Goal: Use online tool/utility: Utilize a website feature to perform a specific function

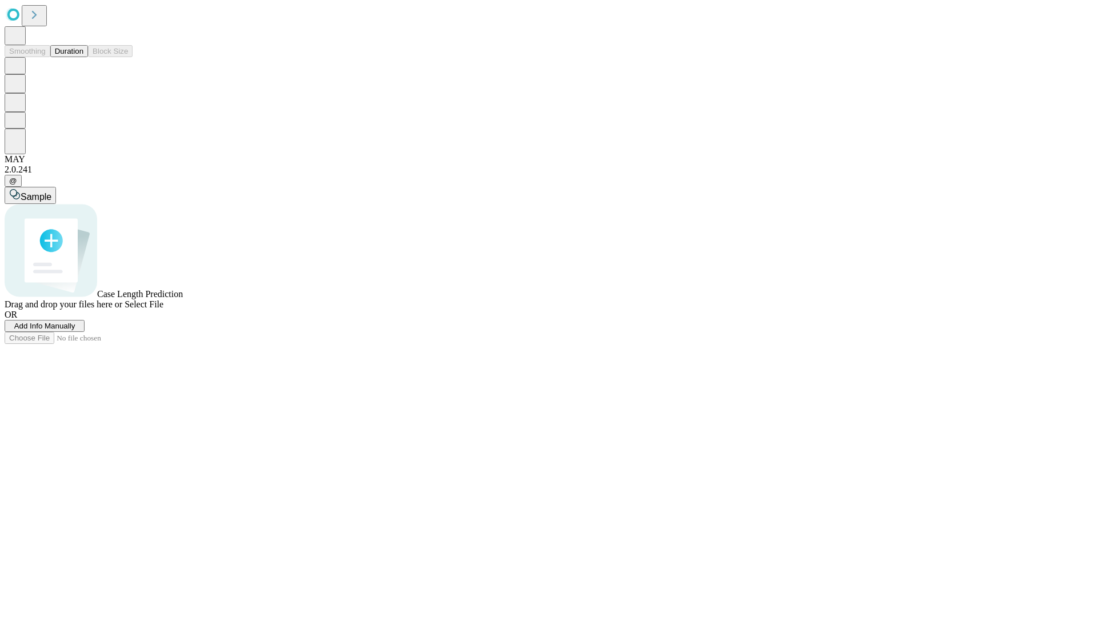
click at [83, 57] on button "Duration" at bounding box center [69, 51] width 38 height 12
click at [51, 192] on span "Sample" at bounding box center [36, 197] width 31 height 10
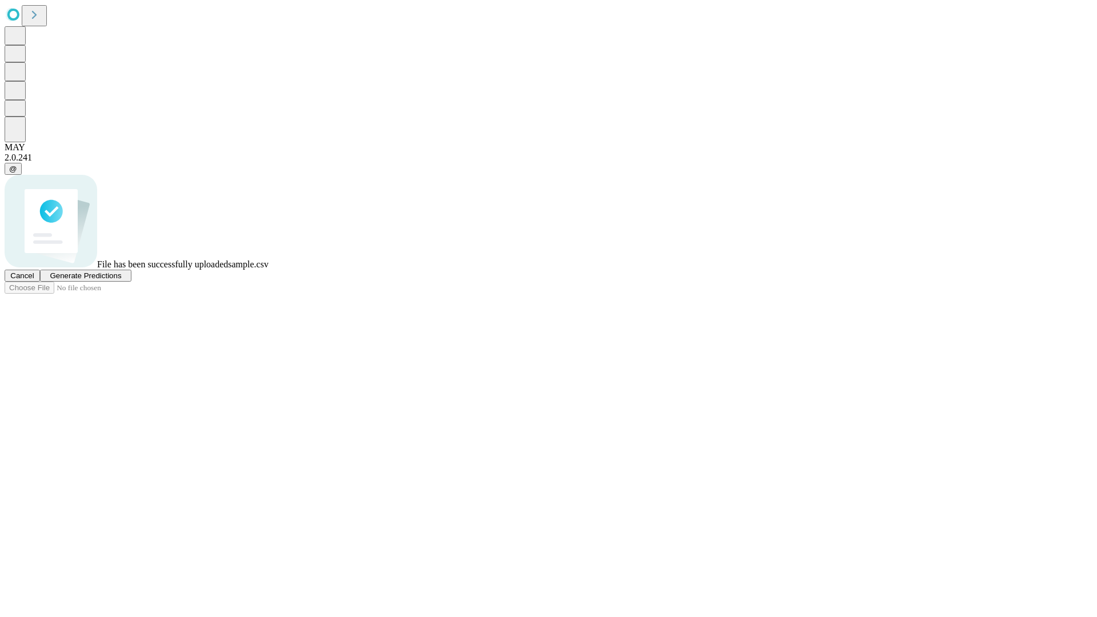
click at [121, 280] on span "Generate Predictions" at bounding box center [85, 275] width 71 height 9
